Goal: Use online tool/utility: Utilize a website feature to perform a specific function

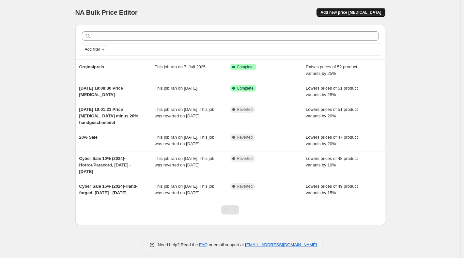
click at [345, 12] on span "Add new price [MEDICAL_DATA]" at bounding box center [351, 12] width 61 height 5
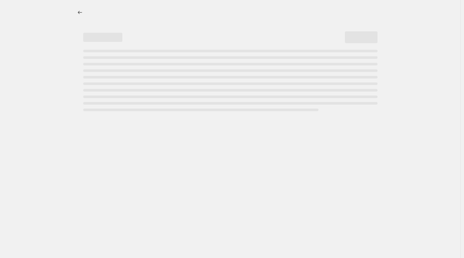
select select "percentage"
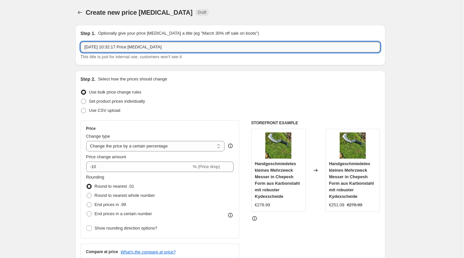
click at [114, 46] on input "[DATE] 10:32:17 Price [MEDICAL_DATA]" at bounding box center [231, 47] width 300 height 10
drag, startPoint x: 166, startPoint y: 46, endPoint x: 65, endPoint y: 48, distance: 100.9
type input "UPto10"
click at [204, 168] on span "% (Price drop)" at bounding box center [206, 166] width 27 height 5
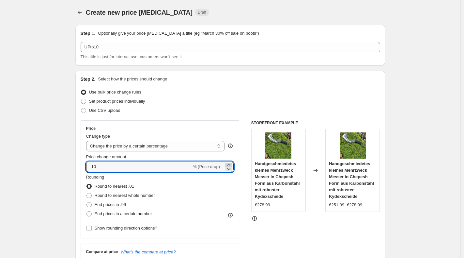
click at [231, 164] on icon at bounding box center [229, 164] width 7 height 7
click at [232, 163] on icon at bounding box center [229, 164] width 7 height 7
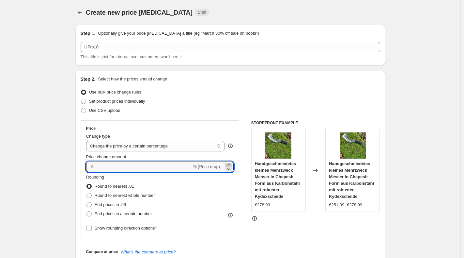
click at [232, 163] on icon at bounding box center [229, 164] width 7 height 7
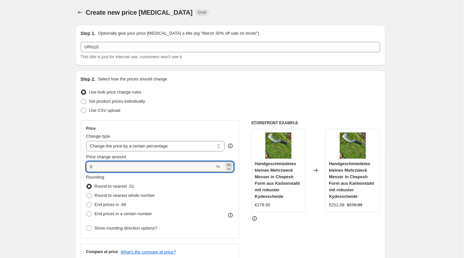
click at [232, 163] on icon at bounding box center [229, 164] width 7 height 7
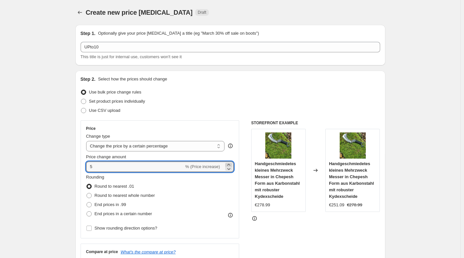
click at [232, 163] on icon at bounding box center [229, 164] width 7 height 7
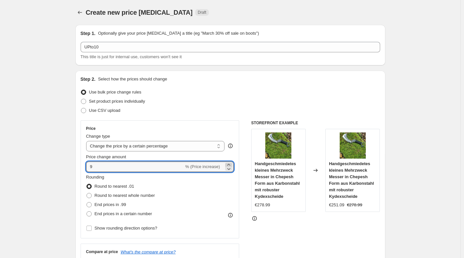
type input "10"
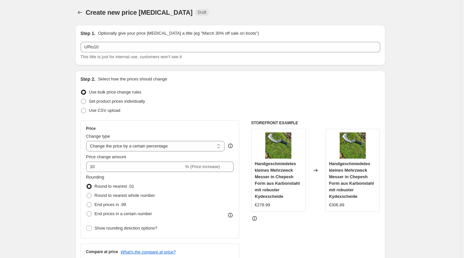
click at [213, 182] on div "Rounding Round to nearest .01 Round to nearest whole number End prices in .99 E…" at bounding box center [160, 196] width 148 height 44
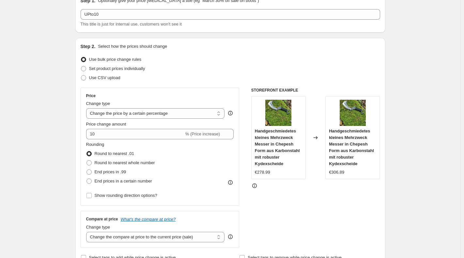
scroll to position [65, 0]
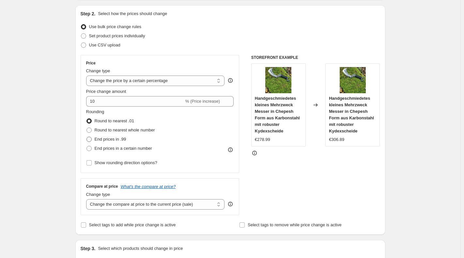
click at [90, 139] on span at bounding box center [89, 138] width 5 height 5
click at [87, 137] on input "End prices in .99" at bounding box center [87, 136] width 0 height 0
radio input "true"
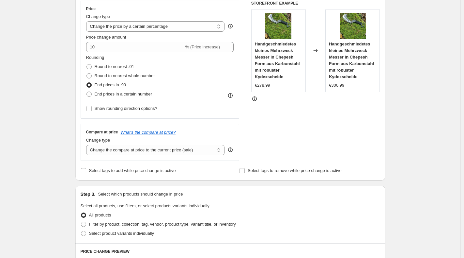
scroll to position [131, 0]
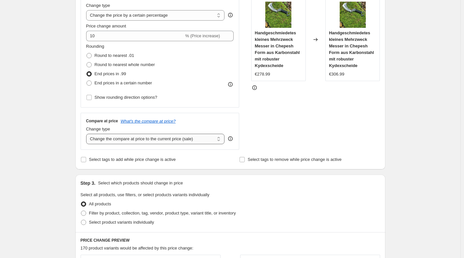
click at [219, 140] on select "Change the compare at price to the current price (sale) Change the compare at p…" at bounding box center [155, 139] width 139 height 10
select select "remove"
click at [88, 134] on select "Change the compare at price to the current price (sale) Change the compare at p…" at bounding box center [155, 139] width 139 height 10
click at [203, 161] on div "Select tags to add while price change is active" at bounding box center [151, 159] width 141 height 9
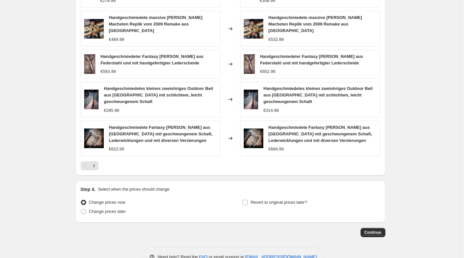
scroll to position [419, 0]
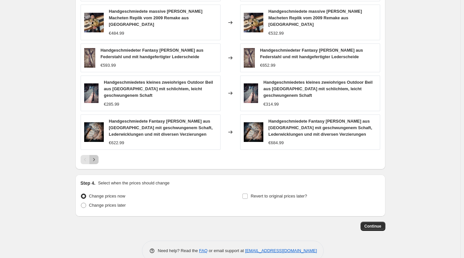
click at [96, 156] on icon "Next" at bounding box center [94, 159] width 7 height 7
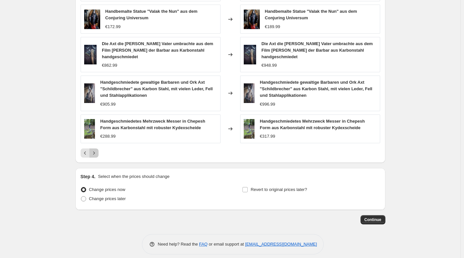
click at [95, 150] on icon "Next" at bounding box center [94, 153] width 7 height 7
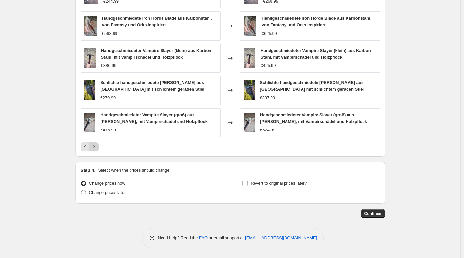
scroll to position [373, 0]
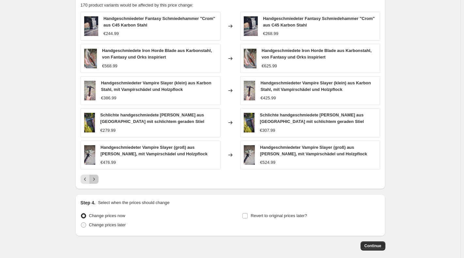
click at [97, 177] on icon "Next" at bounding box center [94, 179] width 7 height 7
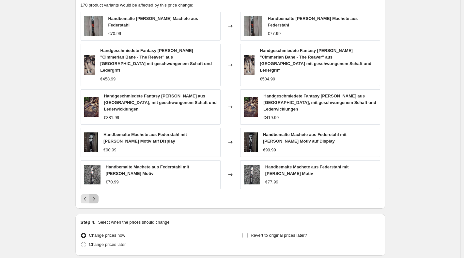
click at [97, 195] on icon "Next" at bounding box center [94, 198] width 7 height 7
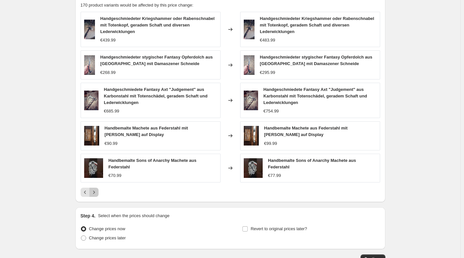
click at [97, 191] on icon "Next" at bounding box center [94, 192] width 7 height 7
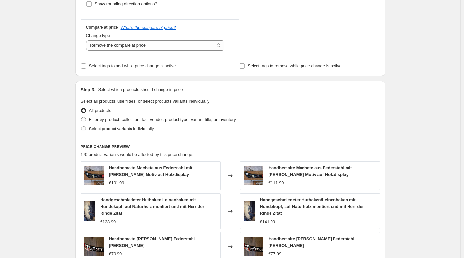
scroll to position [243, 0]
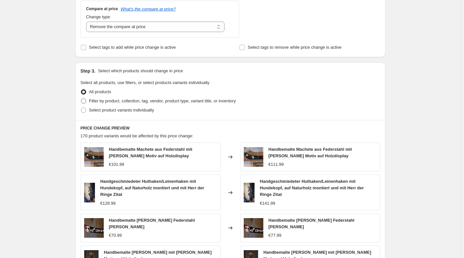
click at [86, 101] on span at bounding box center [83, 100] width 5 height 5
click at [81, 99] on input "Filter by product, collection, tag, vendor, product type, variant title, or inv…" at bounding box center [81, 98] width 0 height 0
radio input "true"
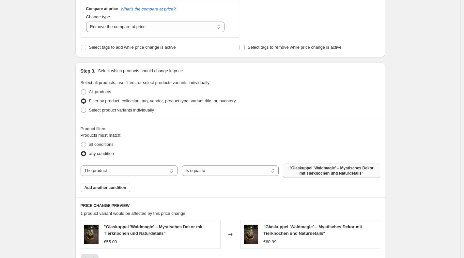
click at [306, 173] on span ""Glaskuppel 'Waldmagie' – Mystisches Dekor mit Tierknochen und Naturdetails"" at bounding box center [331, 170] width 89 height 10
click at [207, 171] on select "Is equal to Is not equal to" at bounding box center [230, 170] width 97 height 10
click at [158, 168] on select "The product The product's collection The product's tag The product's vendor The…" at bounding box center [129, 170] width 97 height 10
select select "collection"
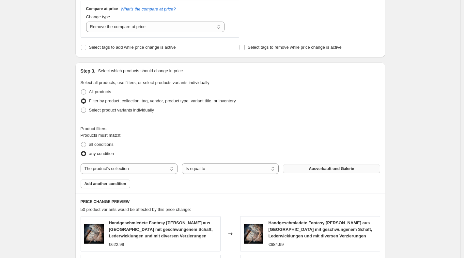
click at [309, 170] on button "Ausverkauft und Galerie" at bounding box center [331, 168] width 97 height 9
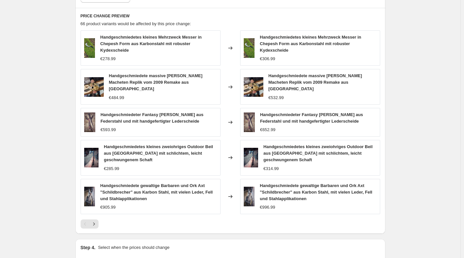
scroll to position [439, 0]
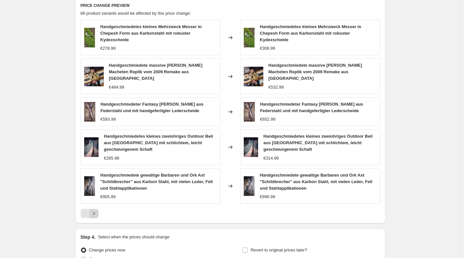
click at [97, 210] on icon "Next" at bounding box center [94, 213] width 7 height 7
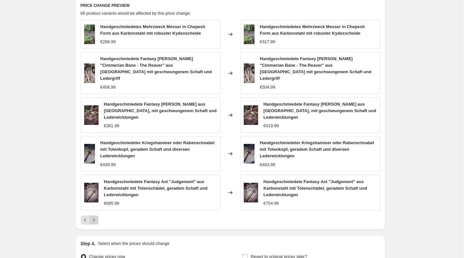
click at [94, 216] on icon "Next" at bounding box center [94, 219] width 7 height 7
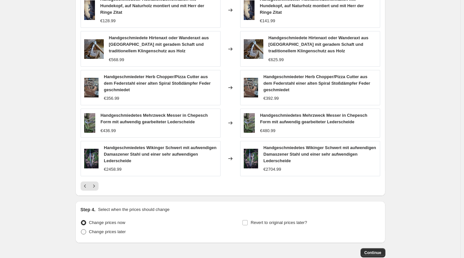
scroll to position [471, 0]
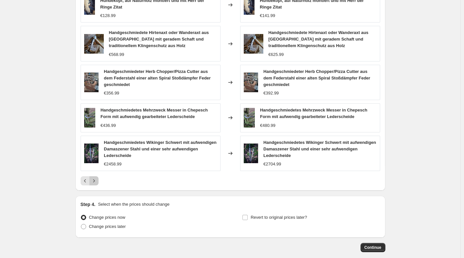
click at [95, 184] on icon "Next" at bounding box center [94, 180] width 7 height 7
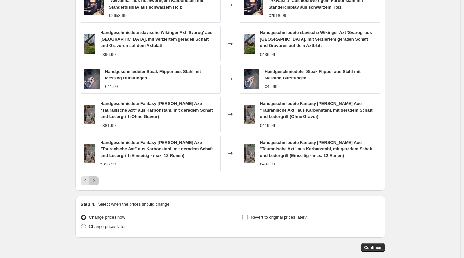
click at [97, 181] on icon "Next" at bounding box center [94, 180] width 7 height 7
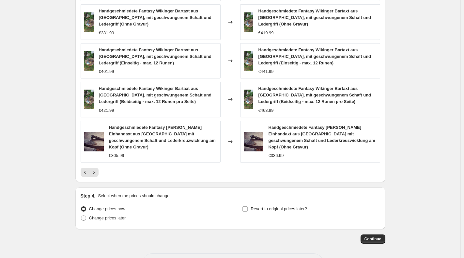
scroll to position [504, 0]
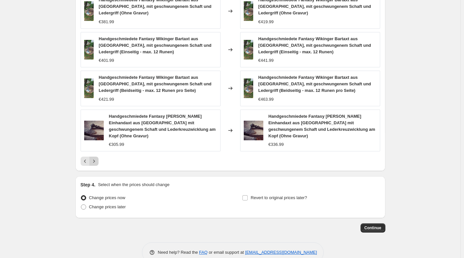
click at [97, 158] on icon "Next" at bounding box center [94, 161] width 7 height 7
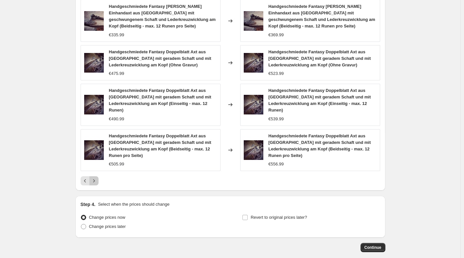
click at [97, 179] on icon "Next" at bounding box center [94, 180] width 7 height 7
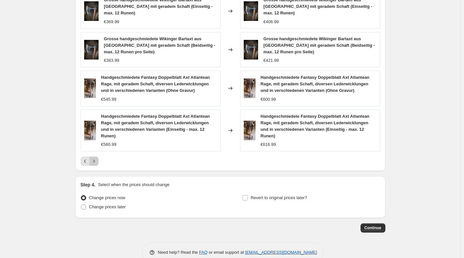
click at [95, 158] on icon "Next" at bounding box center [94, 161] width 7 height 7
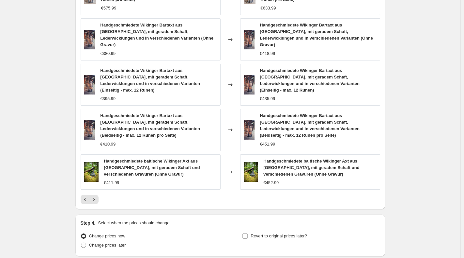
scroll to position [519, 0]
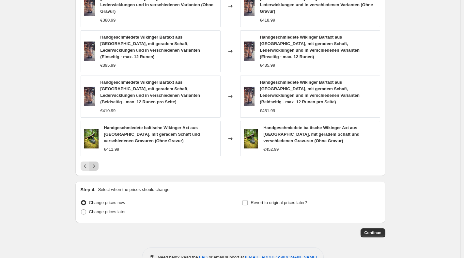
click at [96, 163] on icon "Next" at bounding box center [94, 166] width 7 height 7
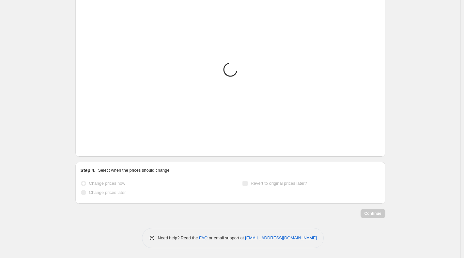
scroll to position [512, 0]
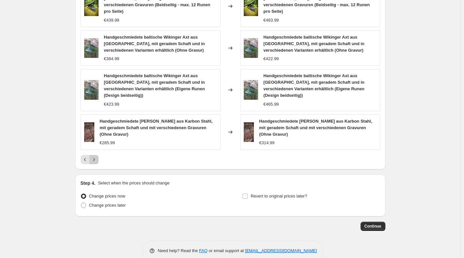
click at [95, 158] on icon "Next" at bounding box center [94, 159] width 2 height 3
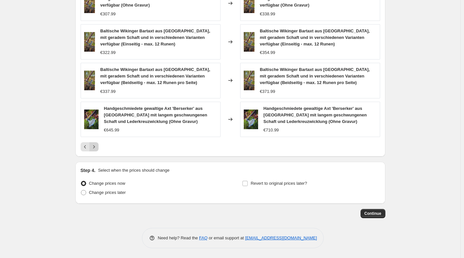
click at [97, 147] on icon "Next" at bounding box center [94, 146] width 7 height 7
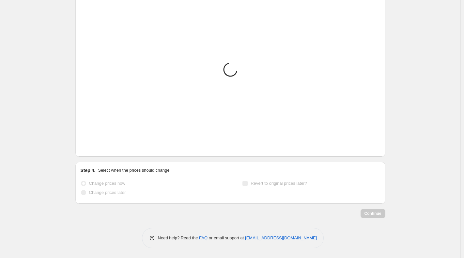
scroll to position [505, 0]
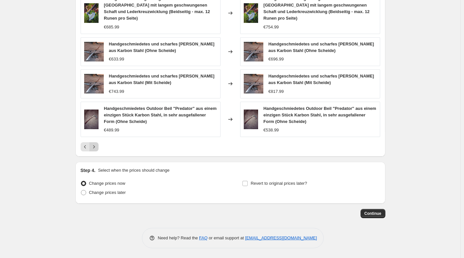
click at [97, 147] on icon "Next" at bounding box center [94, 146] width 7 height 7
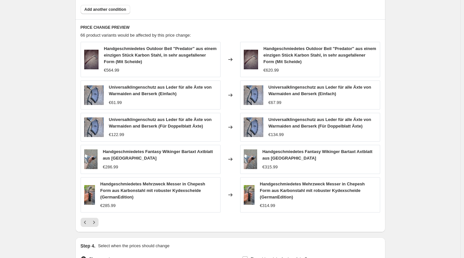
scroll to position [427, 0]
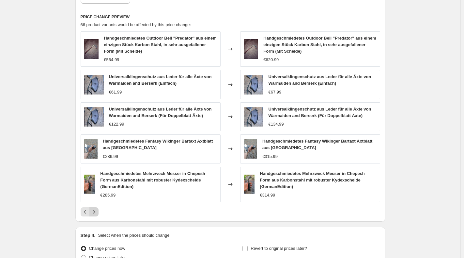
click at [96, 208] on button "Next" at bounding box center [93, 211] width 9 height 9
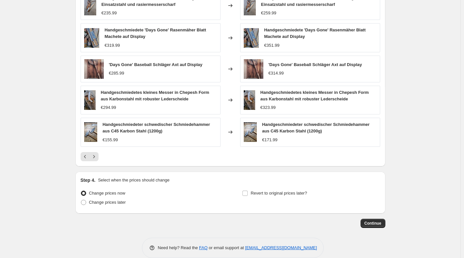
scroll to position [477, 0]
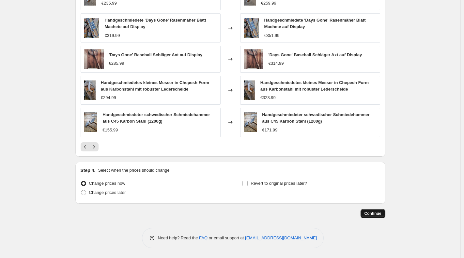
click at [372, 211] on span "Continue" at bounding box center [373, 213] width 17 height 5
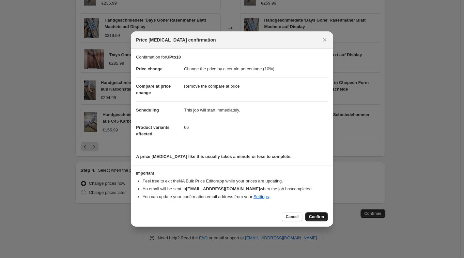
click at [317, 215] on span "Confirm" at bounding box center [316, 216] width 15 height 5
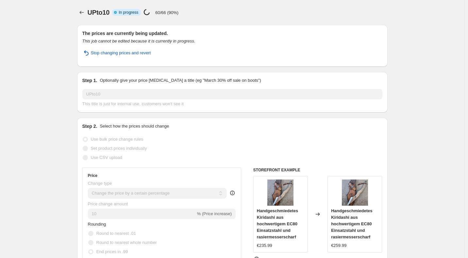
select select "percentage"
select select "remove"
select select "collection"
